Goal: Task Accomplishment & Management: Manage account settings

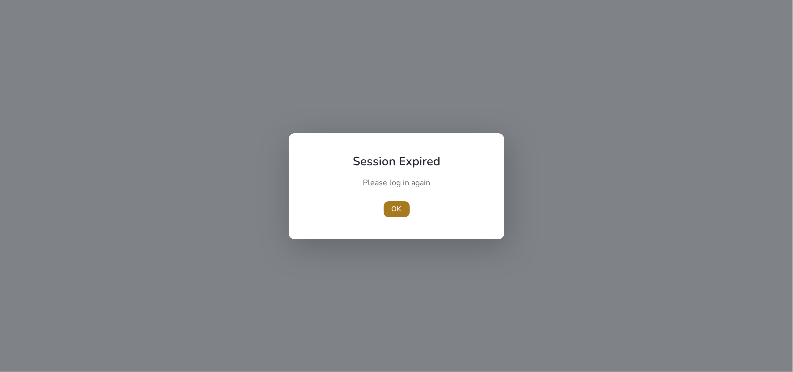
click at [401, 210] on span "OK" at bounding box center [397, 208] width 10 height 11
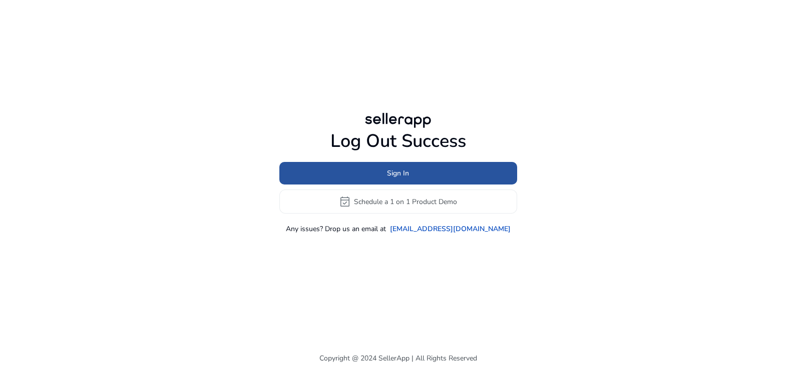
click at [421, 175] on span at bounding box center [398, 173] width 238 height 24
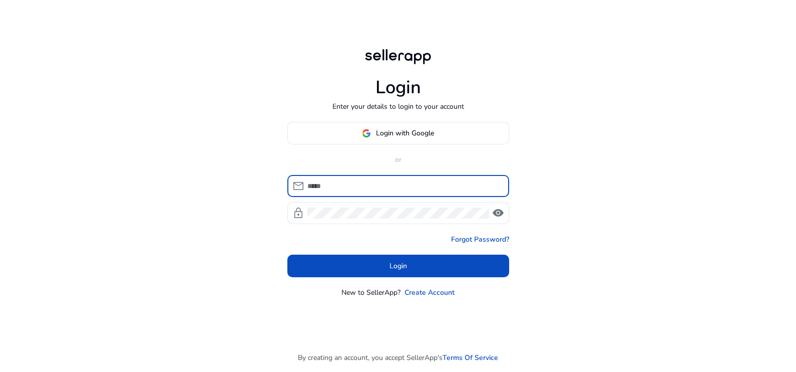
type input "**********"
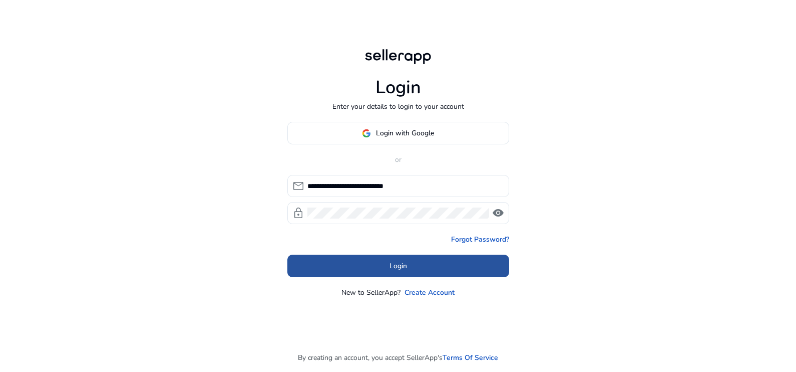
click at [359, 260] on span at bounding box center [399, 266] width 222 height 24
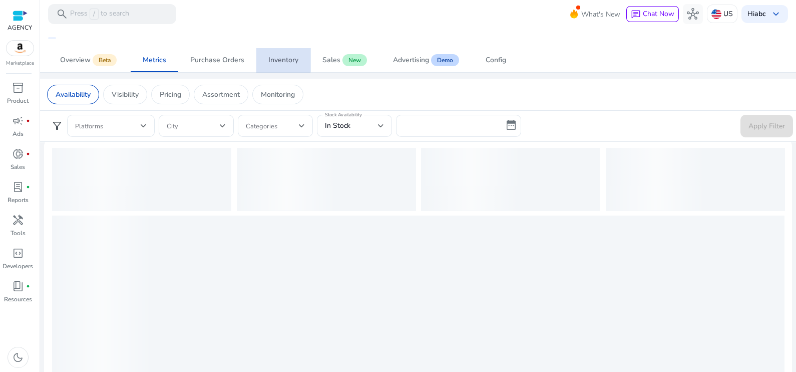
click at [278, 57] on div "Inventory" at bounding box center [283, 60] width 30 height 7
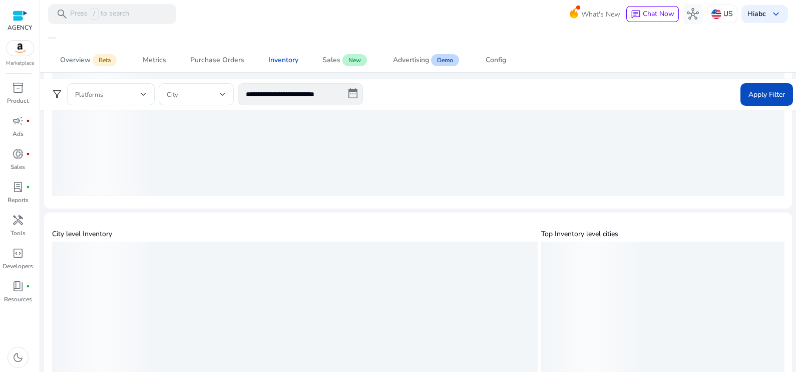
scroll to position [188, 0]
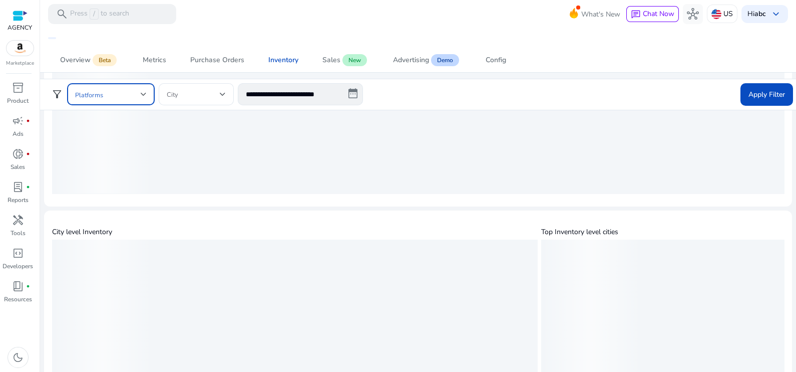
click at [126, 93] on span at bounding box center [108, 94] width 66 height 11
click at [216, 63] on div at bounding box center [398, 186] width 796 height 372
click at [216, 63] on div "Purchase Orders" at bounding box center [217, 60] width 54 height 7
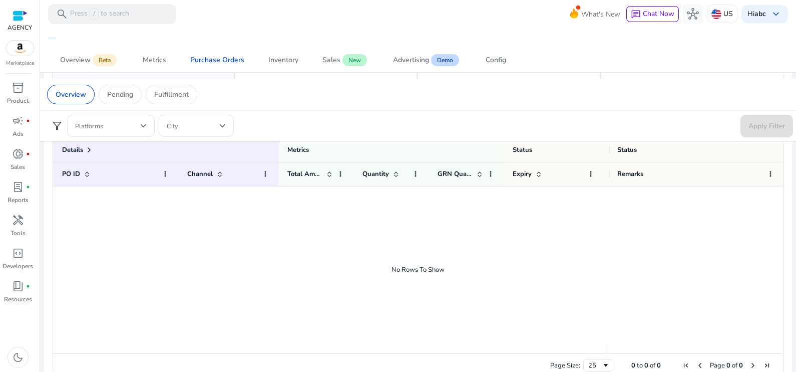
scroll to position [0, 125]
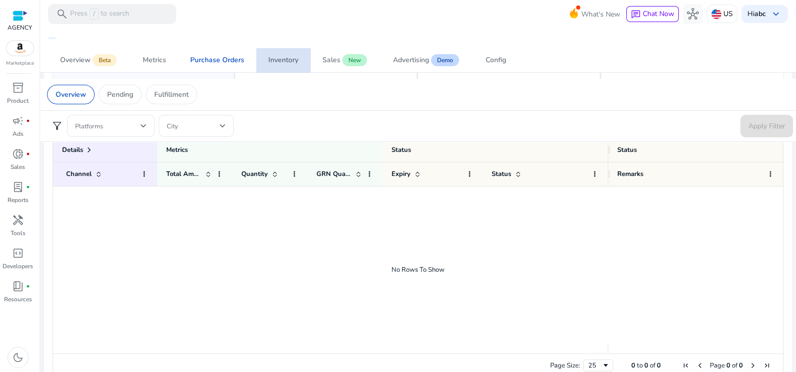
click at [274, 60] on div "Inventory" at bounding box center [283, 60] width 30 height 7
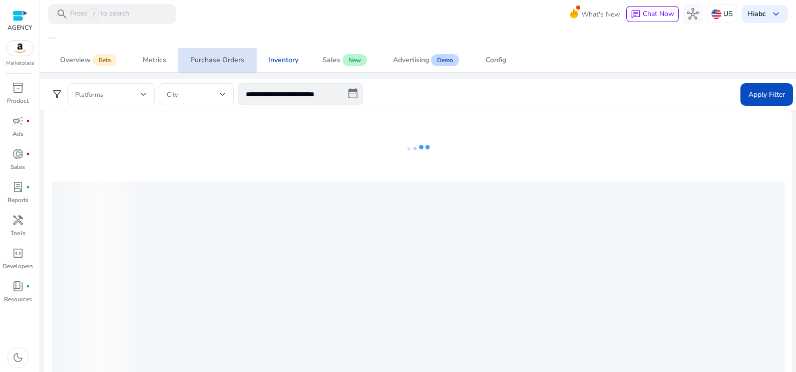
click at [220, 64] on div "Purchase Orders" at bounding box center [217, 60] width 54 height 7
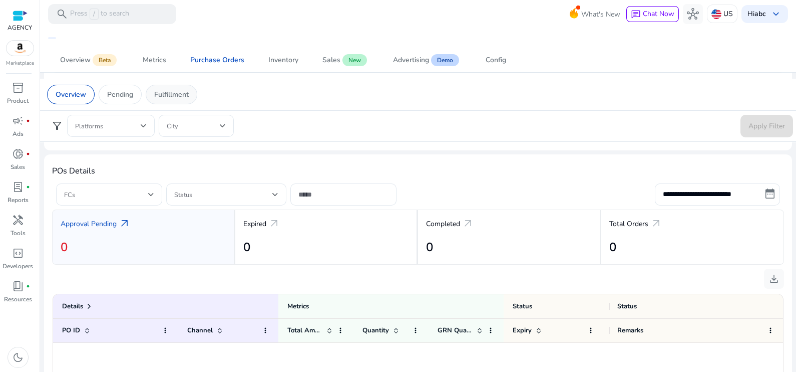
drag, startPoint x: 119, startPoint y: 93, endPoint x: 188, endPoint y: 98, distance: 69.3
click at [188, 98] on div "Overview Pending Fulfillment" at bounding box center [122, 95] width 150 height 20
click at [188, 98] on p "Fulfillment" at bounding box center [171, 94] width 35 height 11
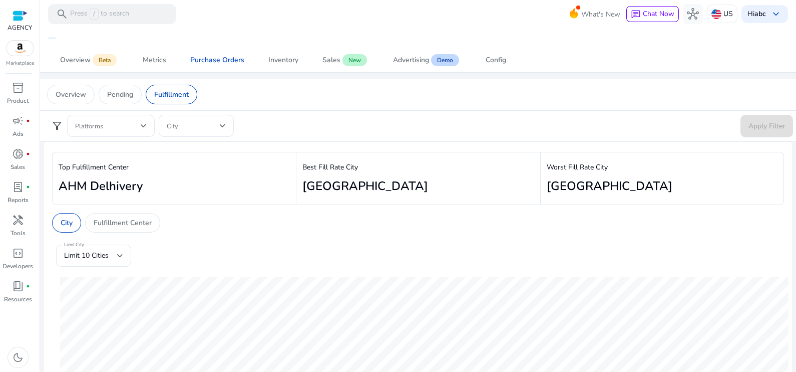
click at [278, 103] on app-sa-custom-tab "Overview Pending Fulfillment" at bounding box center [418, 95] width 742 height 20
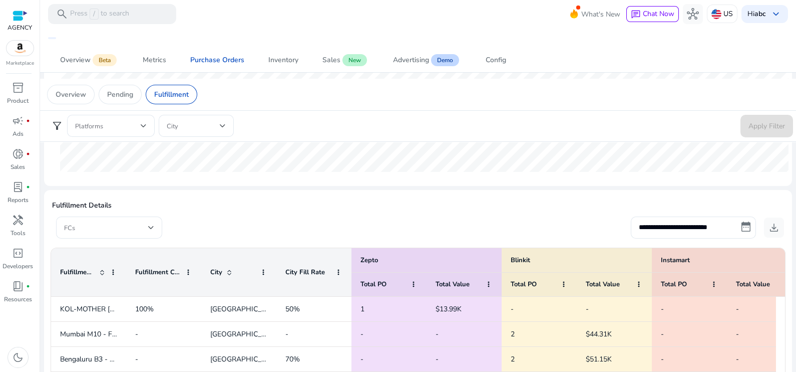
scroll to position [281, 0]
drag, startPoint x: 128, startPoint y: 258, endPoint x: 143, endPoint y: 263, distance: 16.3
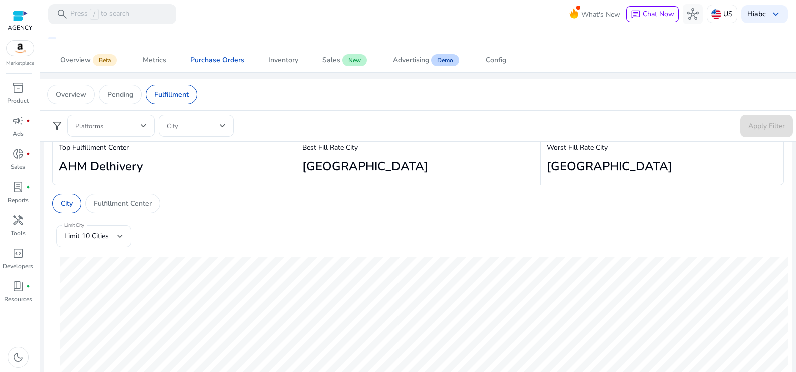
scroll to position [16, 0]
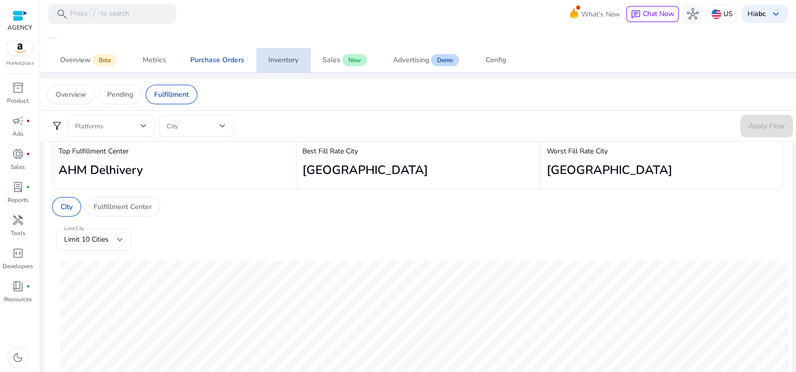
click at [286, 64] on span "Inventory" at bounding box center [283, 60] width 30 height 24
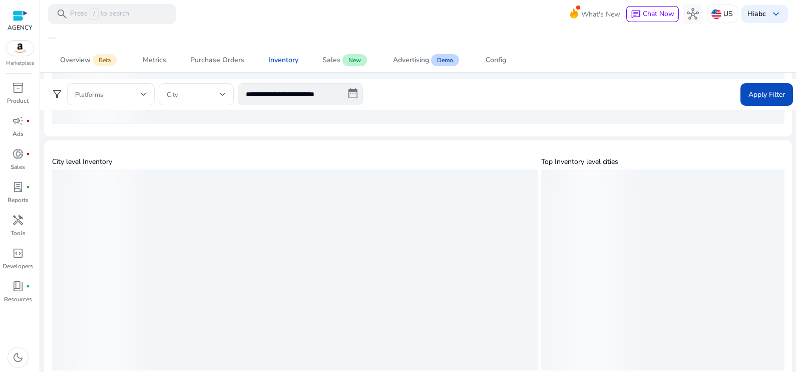
scroll to position [268, 0]
